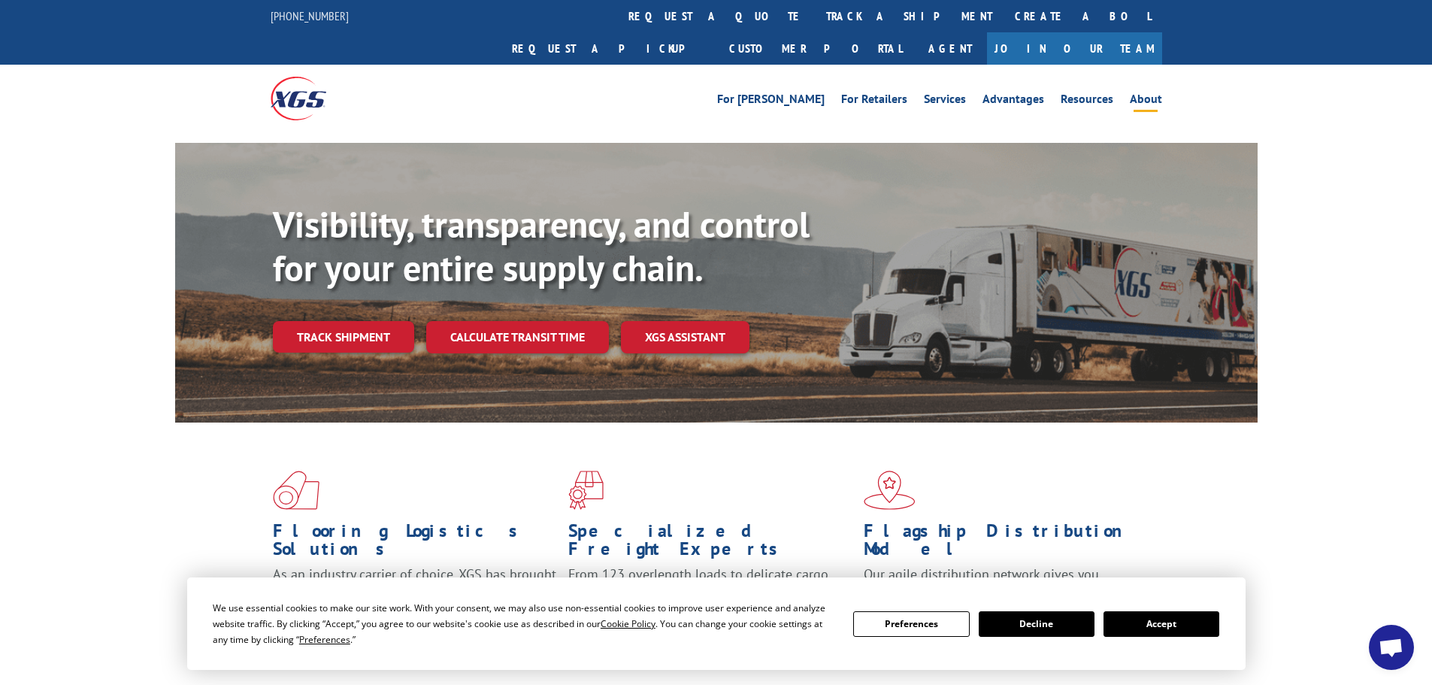
click at [1135, 93] on link "About" at bounding box center [1146, 101] width 32 height 17
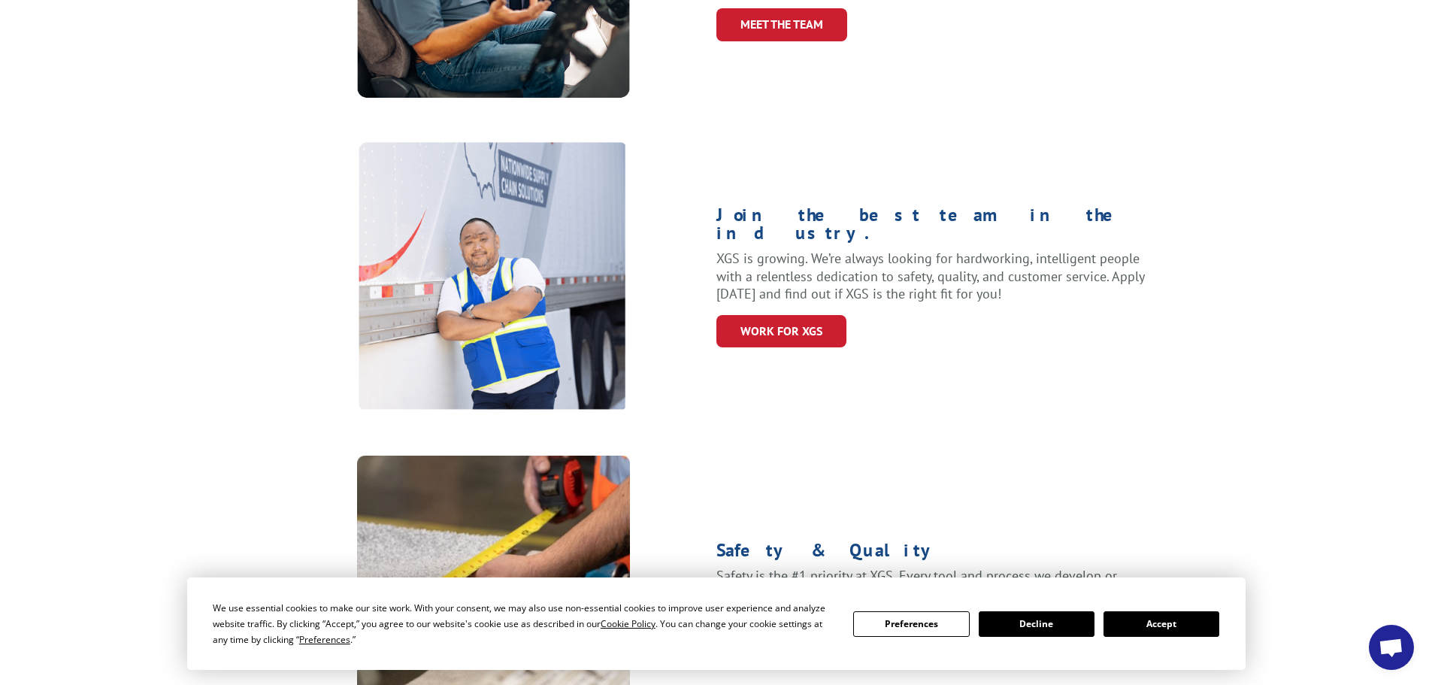
scroll to position [601, 0]
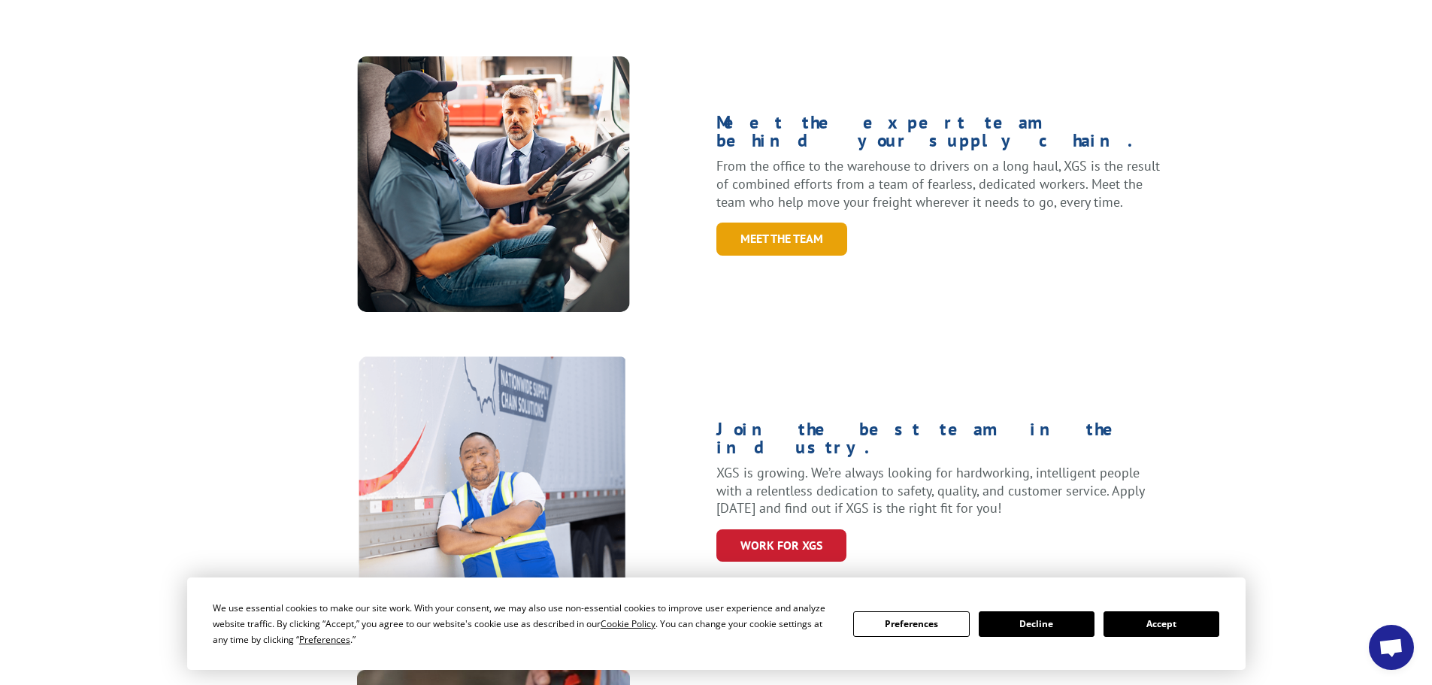
click at [798, 223] on link "Meet the Team" at bounding box center [781, 239] width 131 height 32
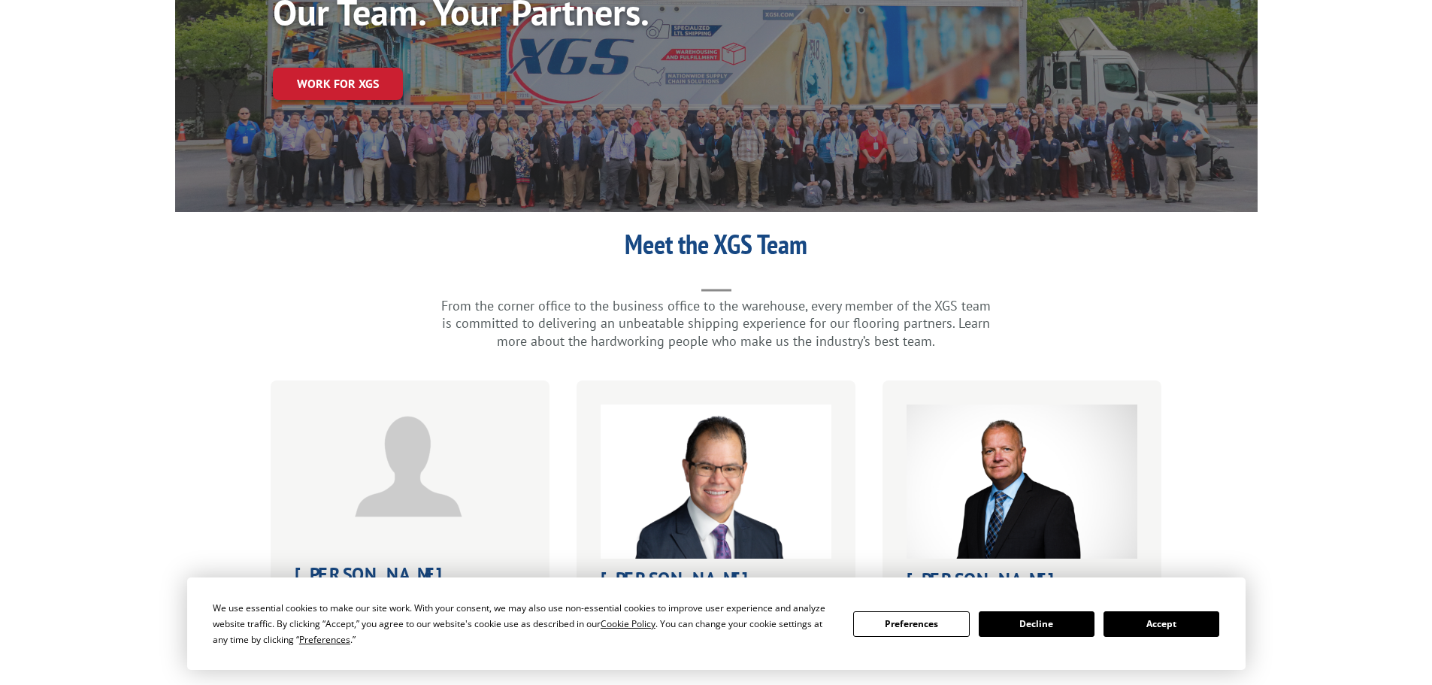
scroll to position [526, 0]
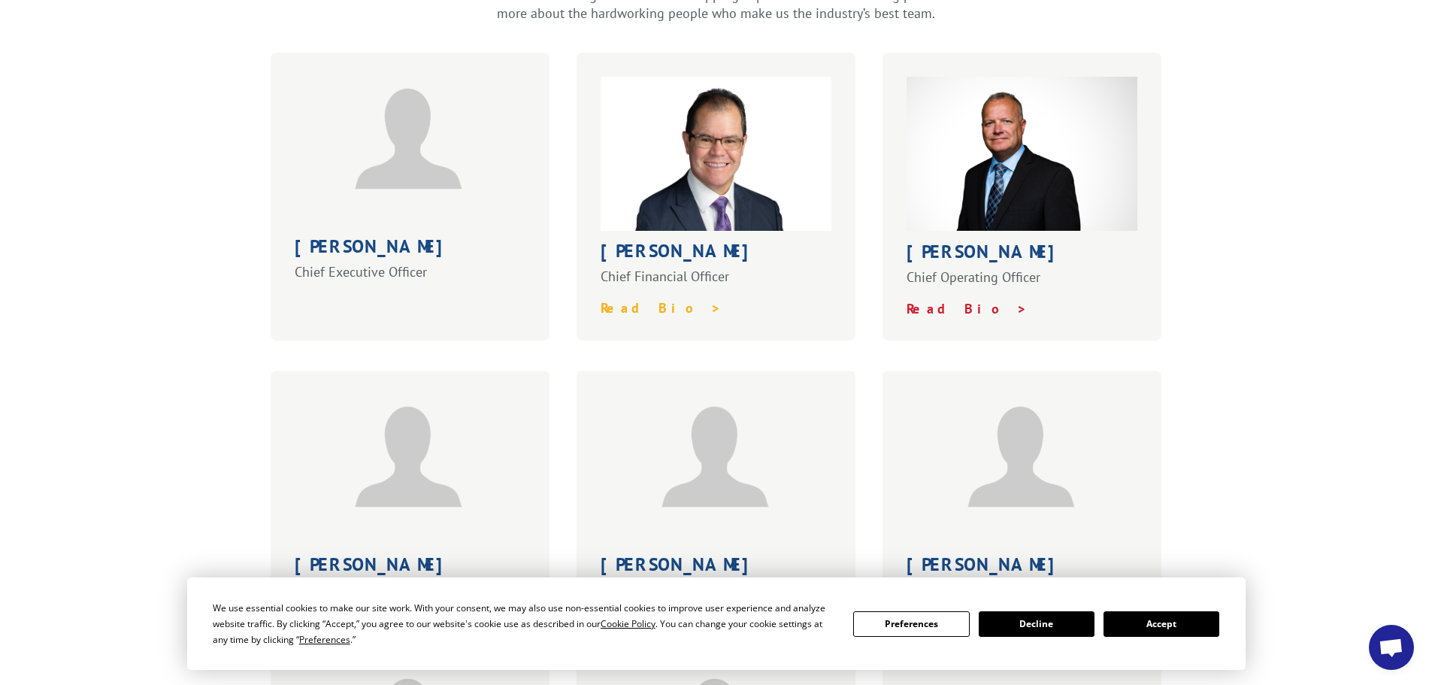
click at [634, 299] on strong "Read Bio >" at bounding box center [661, 307] width 121 height 17
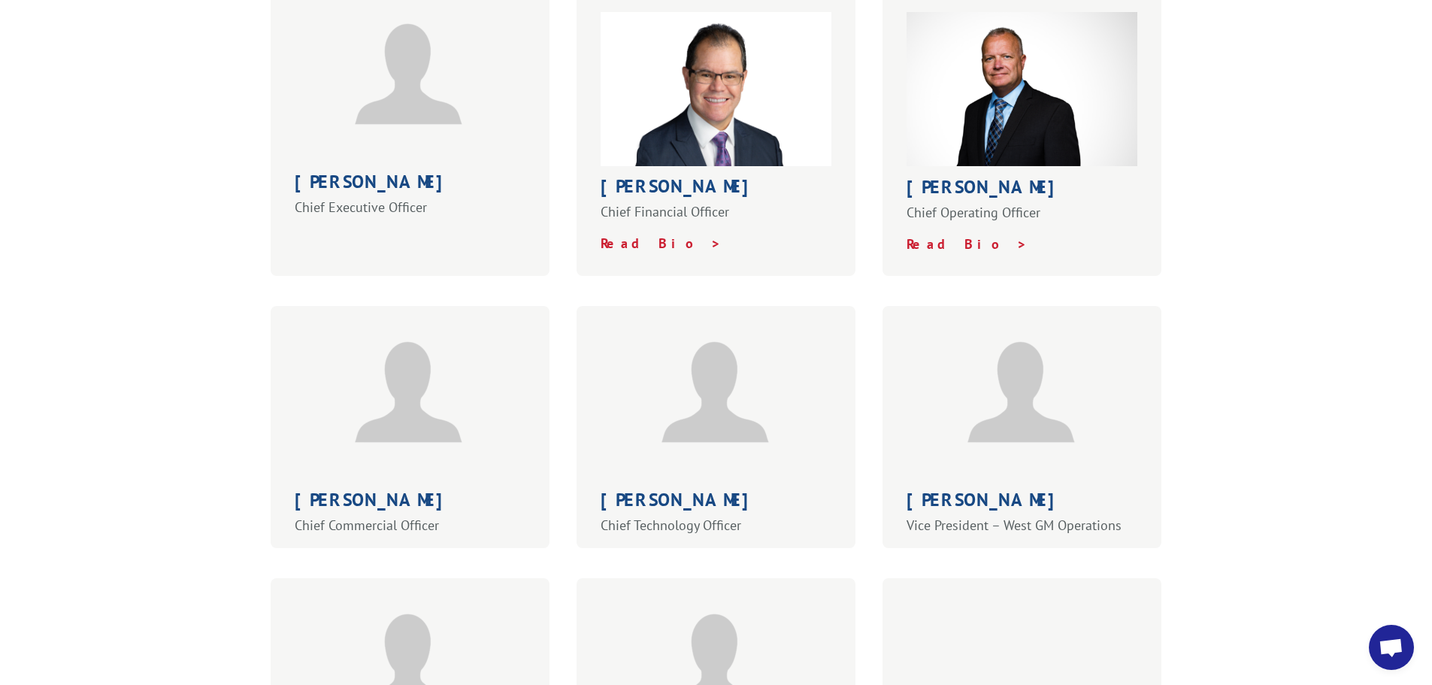
scroll to position [301, 0]
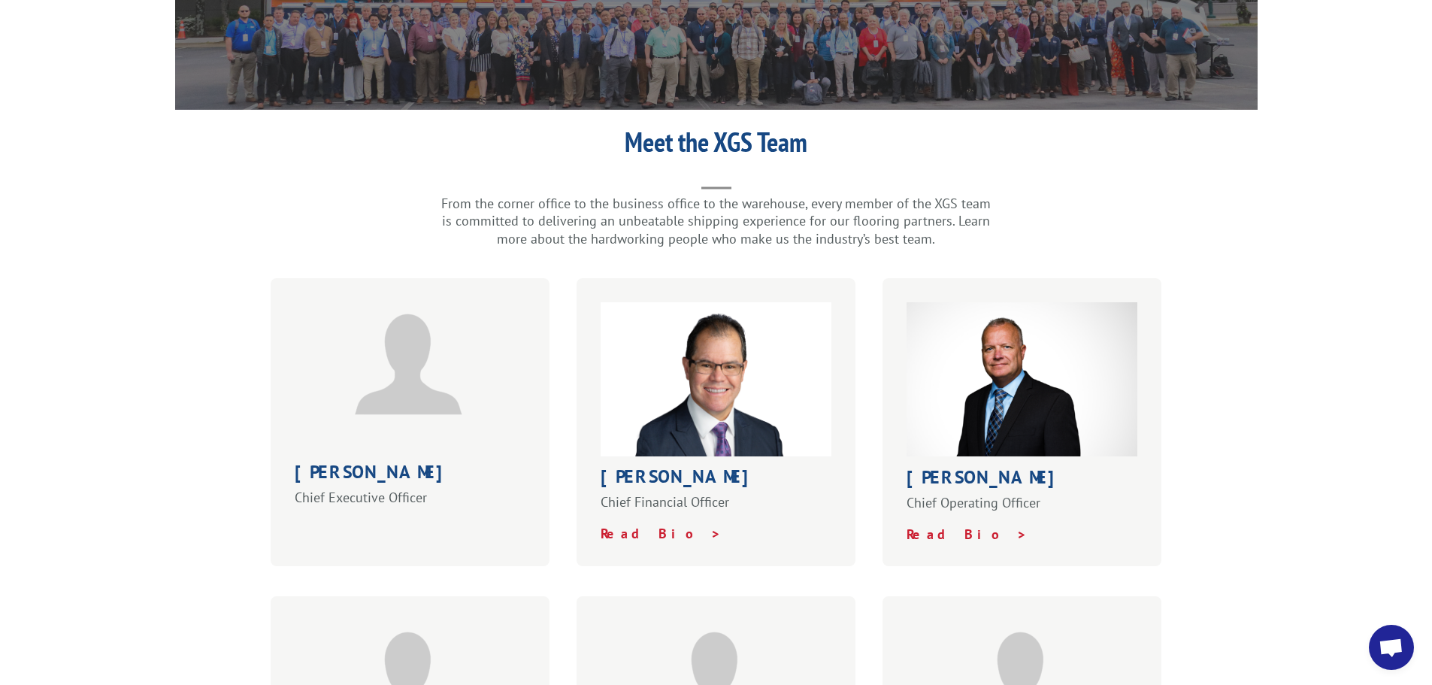
click at [940, 374] on img at bounding box center [1023, 379] width 232 height 154
click at [947, 526] on strong "Read Bio >" at bounding box center [967, 534] width 121 height 17
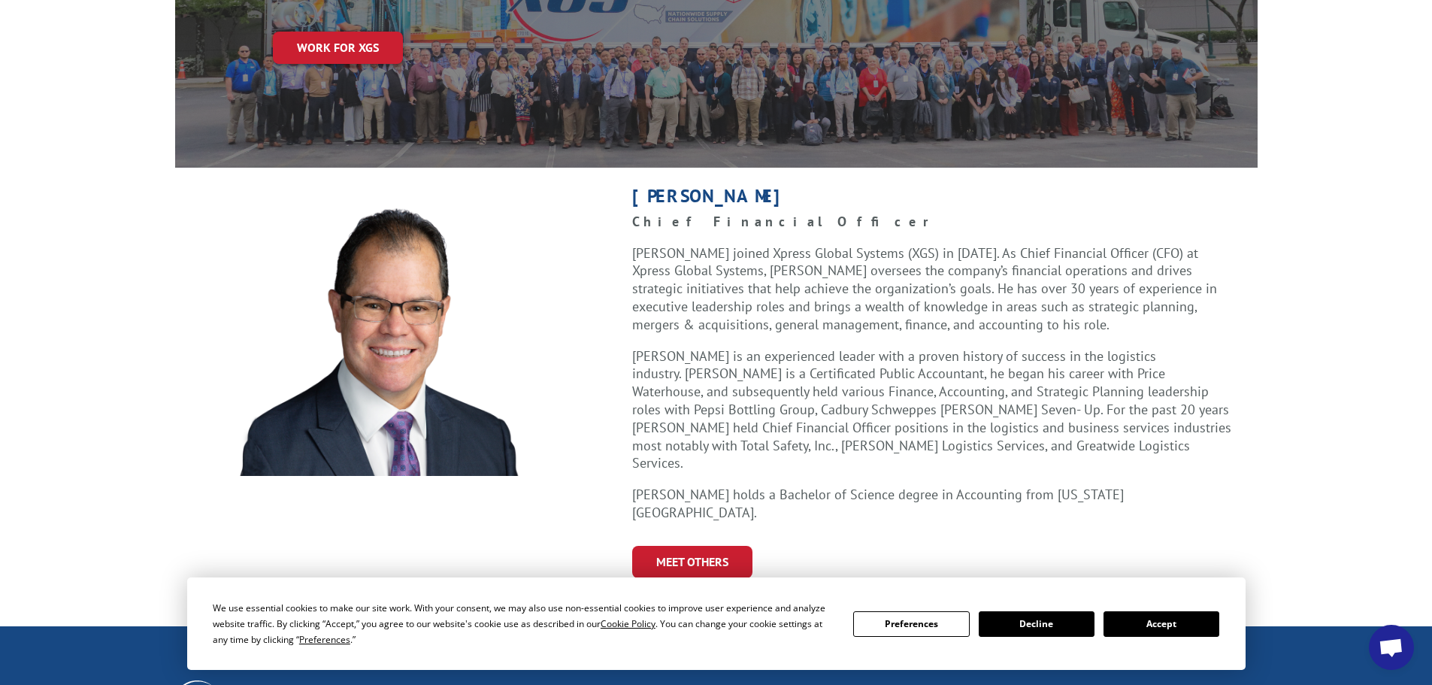
scroll to position [301, 0]
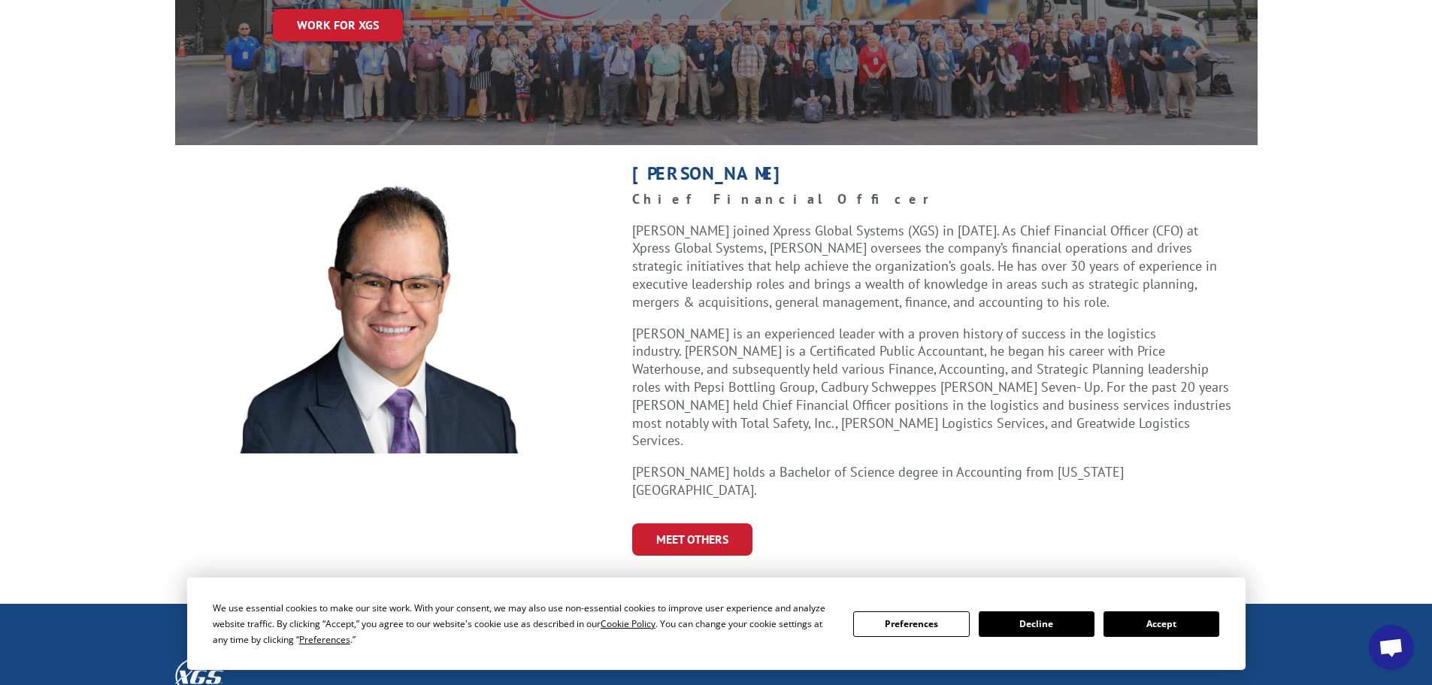
click at [915, 376] on p "Roger is an experienced leader with a proven history of success in the logistic…" at bounding box center [932, 394] width 601 height 139
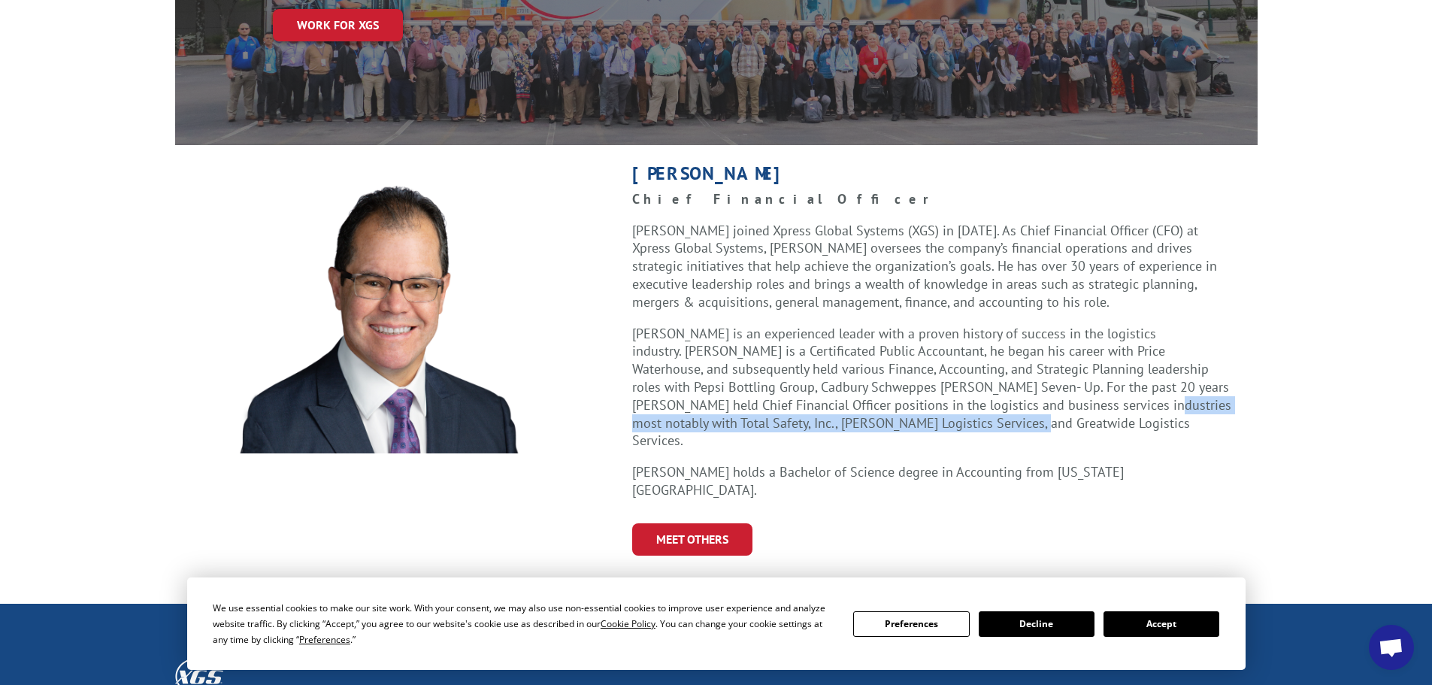
drag, startPoint x: 1009, startPoint y: 374, endPoint x: 1013, endPoint y: 383, distance: 10.1
click at [1013, 383] on p "Roger is an experienced leader with a proven history of success in the logistic…" at bounding box center [932, 394] width 601 height 139
click at [1007, 385] on p "Roger is an experienced leader with a proven history of success in the logistic…" at bounding box center [932, 394] width 601 height 139
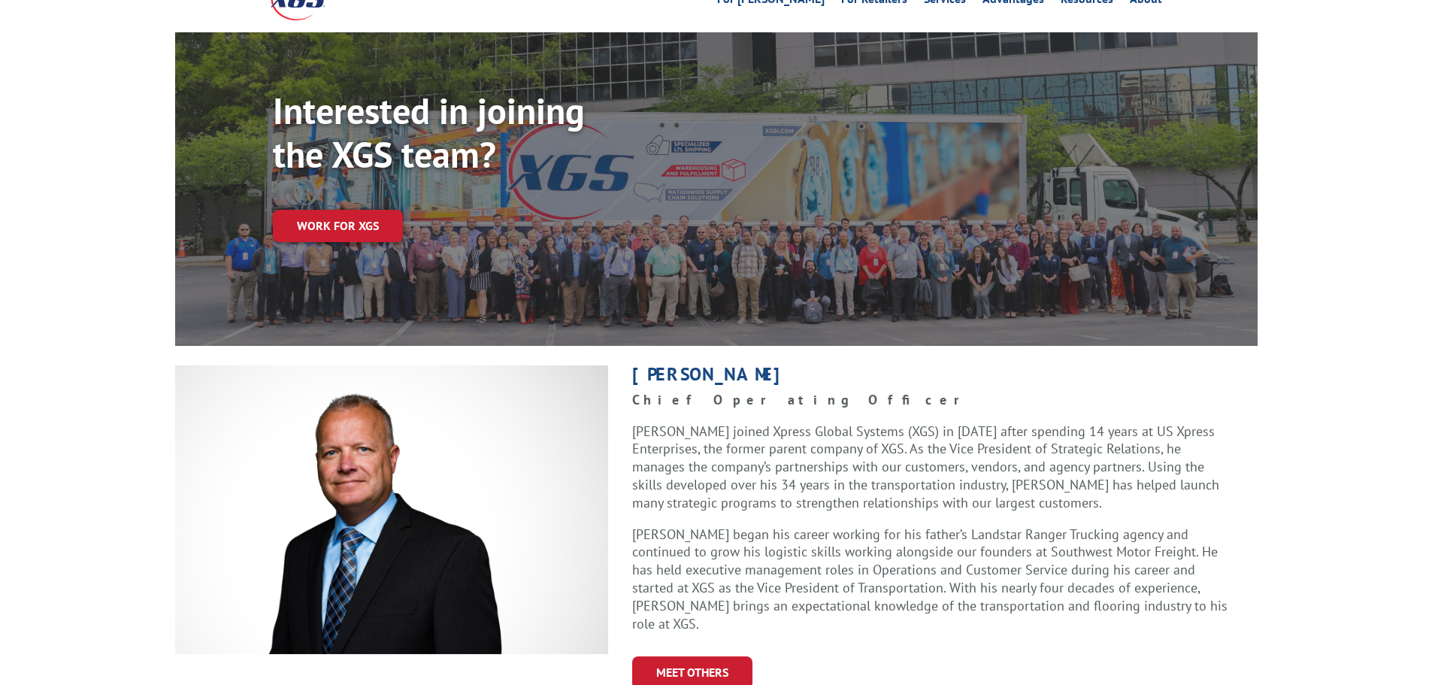
scroll to position [150, 0]
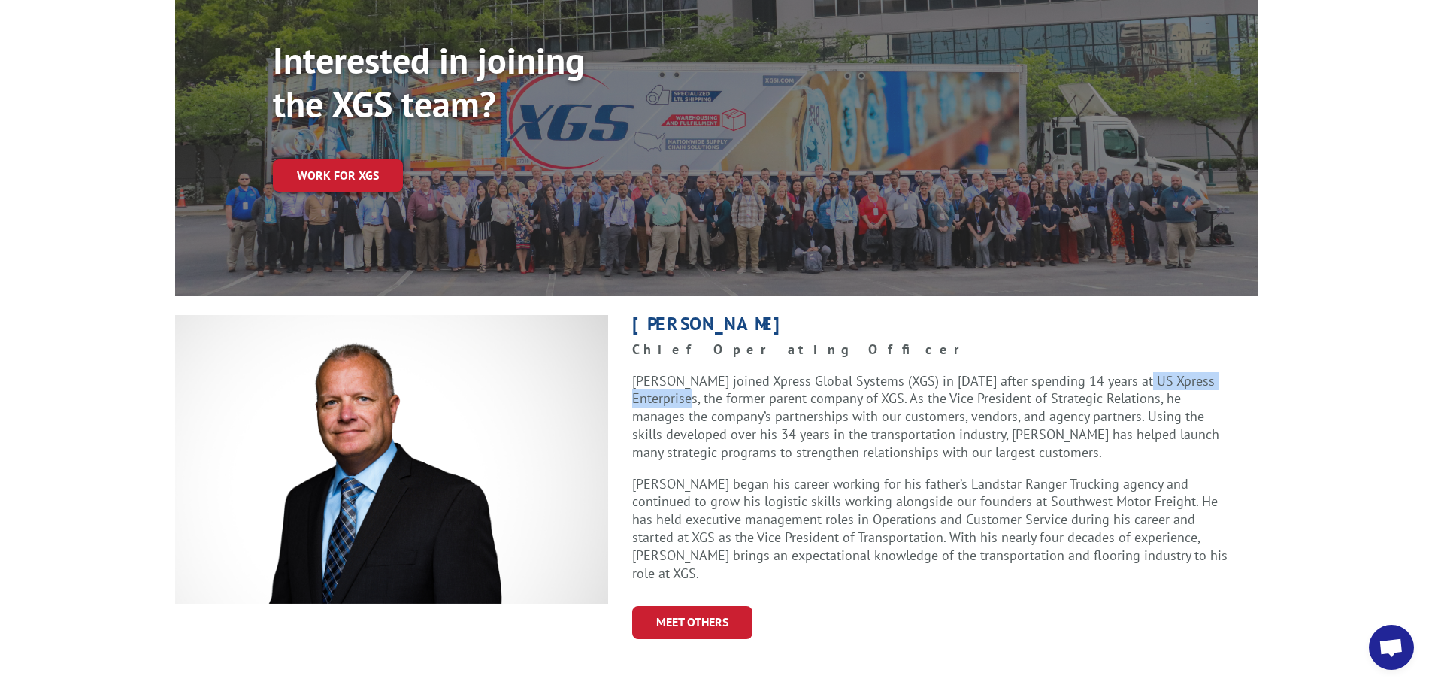
drag, startPoint x: 1135, startPoint y: 345, endPoint x: 698, endPoint y: 357, distance: 437.0
click at [698, 372] on p "Greg Laminack joined Xpress Global Systems (XGS) in 2005 after spending 14 year…" at bounding box center [932, 423] width 601 height 103
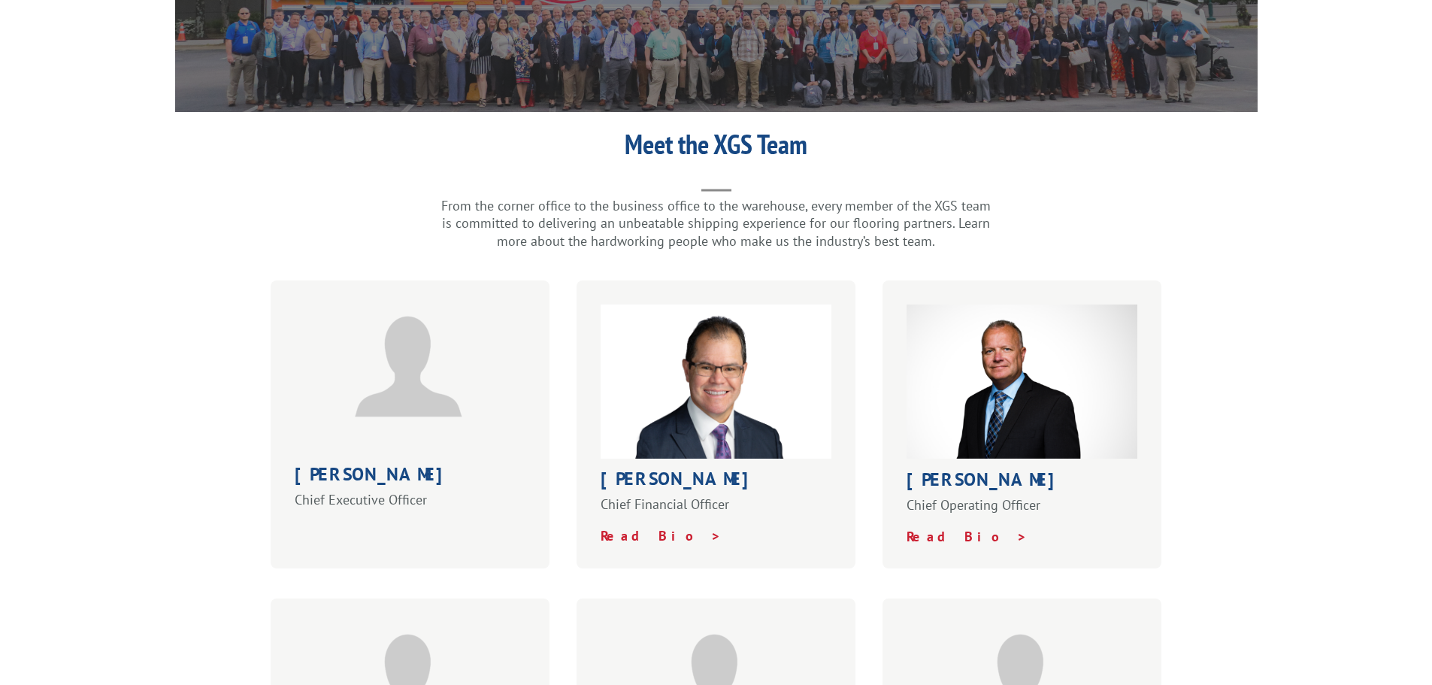
click at [625, 375] on img at bounding box center [717, 381] width 232 height 154
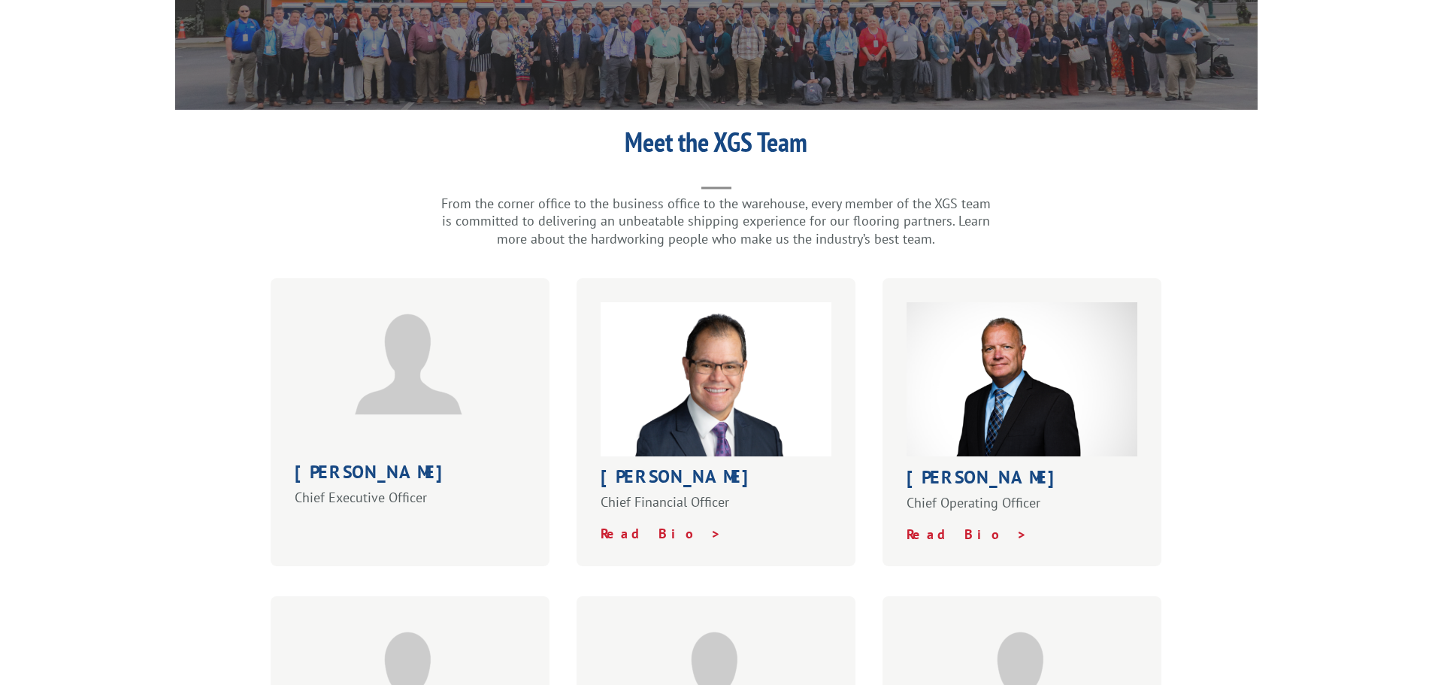
click at [650, 407] on img at bounding box center [717, 379] width 232 height 154
click at [653, 468] on h1 "[PERSON_NAME]" at bounding box center [717, 481] width 232 height 26
drag, startPoint x: 644, startPoint y: 489, endPoint x: 643, endPoint y: 501, distance: 11.4
click at [644, 493] on p "Chief Financial Officer" at bounding box center [717, 509] width 232 height 32
click at [643, 525] on strong "Read Bio >" at bounding box center [661, 533] width 121 height 17
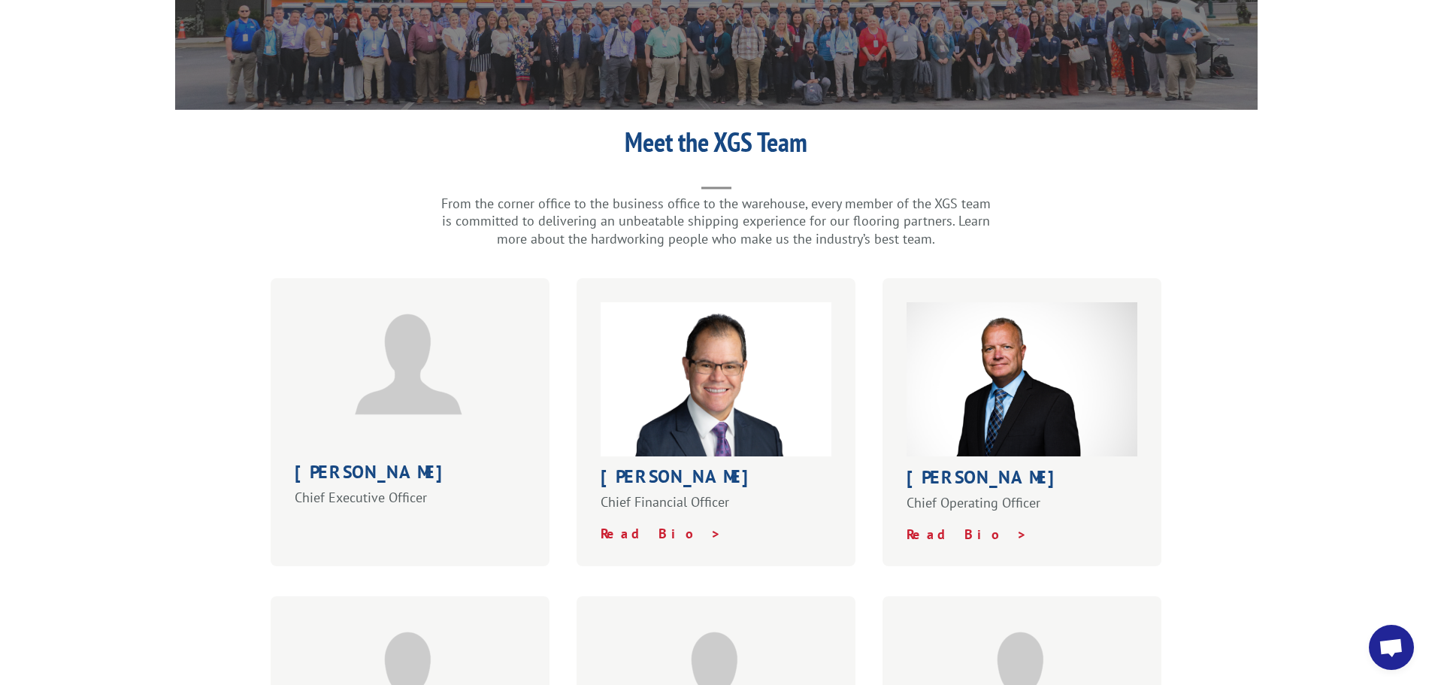
click at [365, 463] on h1 "Bob Kenna" at bounding box center [411, 476] width 232 height 26
drag, startPoint x: 319, startPoint y: 453, endPoint x: 321, endPoint y: 468, distance: 15.2
click at [319, 463] on h1 "Bob Kenna" at bounding box center [411, 476] width 232 height 26
click at [321, 489] on p "Chief Executive Officer" at bounding box center [411, 498] width 232 height 18
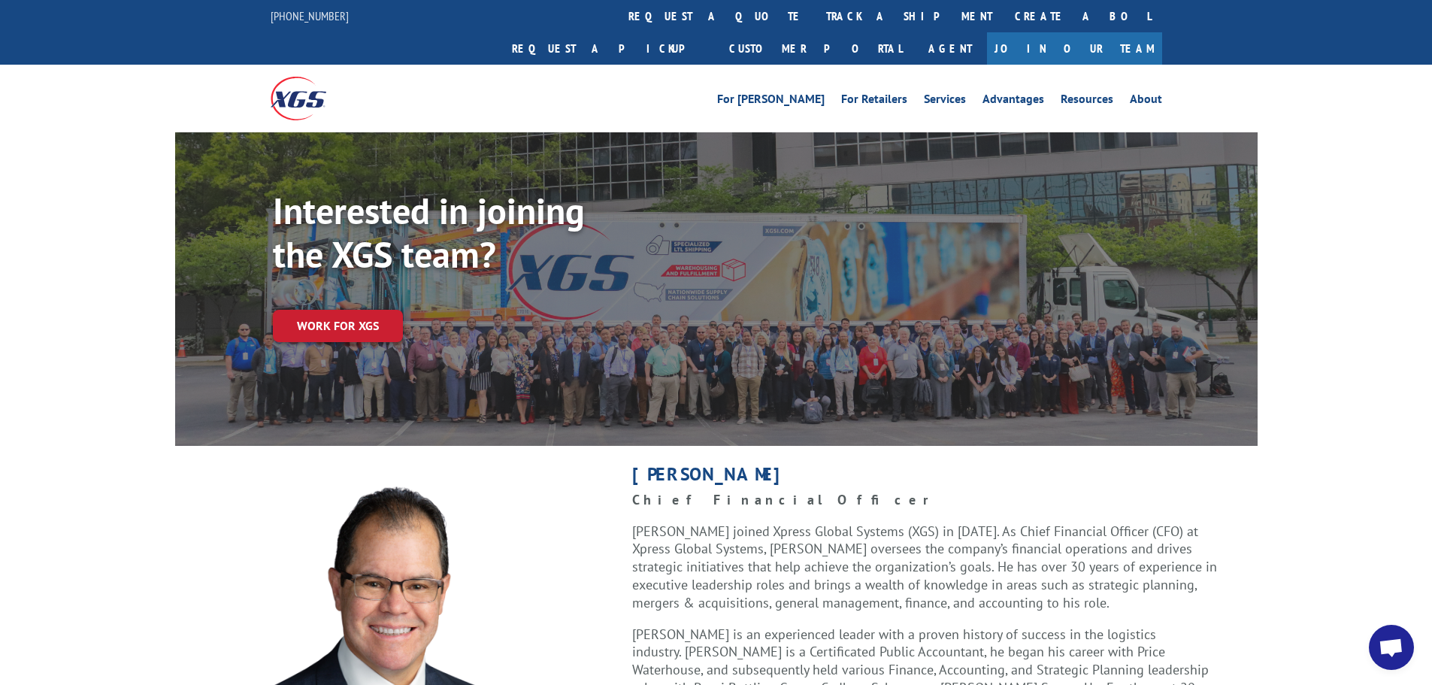
scroll to position [75, 0]
